Goal: Ask a question: Seek information or help from site administrators or community

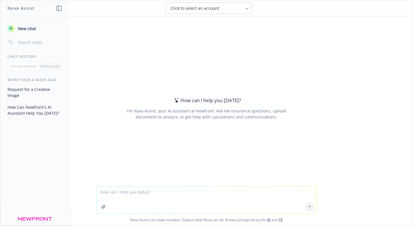
click at [220, 7] on div "Click to select an account" at bounding box center [205, 8] width 69 height 6
click at [220, 42] on div "How can I help you [DATE]? I'm Nova Assist, your AI assistant at Newfront. Ask …" at bounding box center [206, 101] width 413 height 170
click at [268, 221] on link "BI" at bounding box center [269, 220] width 3 height 5
click at [279, 220] on link "TR" at bounding box center [281, 220] width 4 height 5
click at [310, 140] on div "How can I help you [DATE]? I'm Nova Assist, your AI assistant at Newfront. Ask …" at bounding box center [206, 108] width 220 height 129
